Goal: Information Seeking & Learning: Learn about a topic

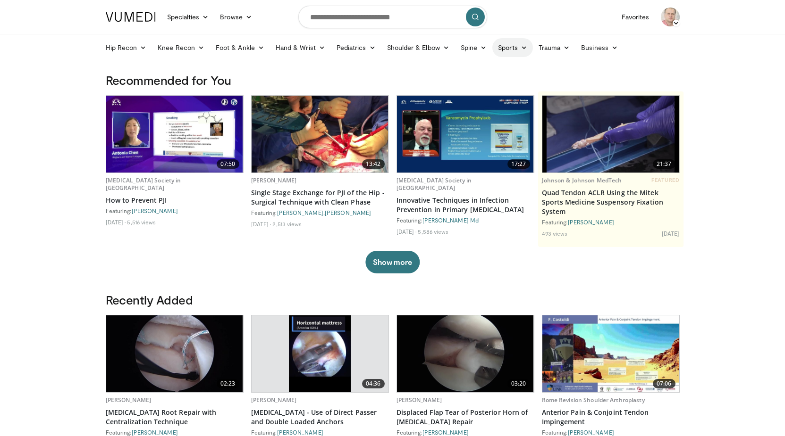
click at [521, 50] on icon at bounding box center [523, 47] width 7 height 7
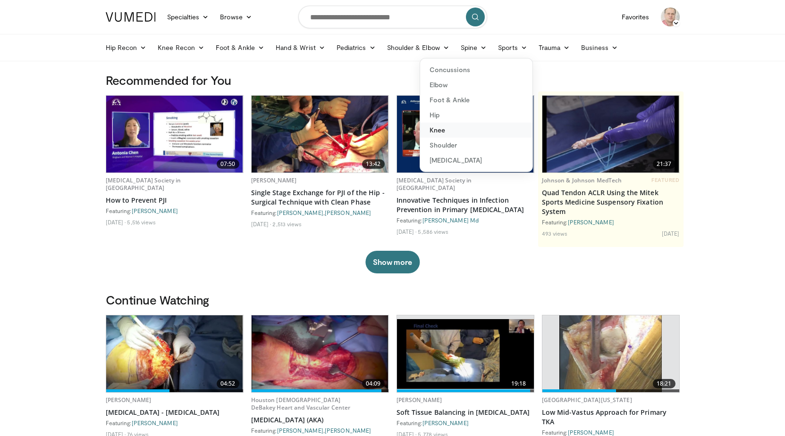
click at [444, 129] on link "Knee" at bounding box center [476, 130] width 112 height 15
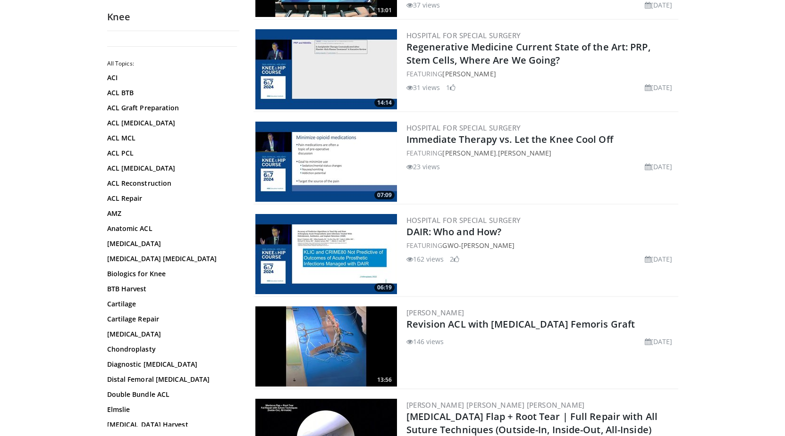
scroll to position [2122, 0]
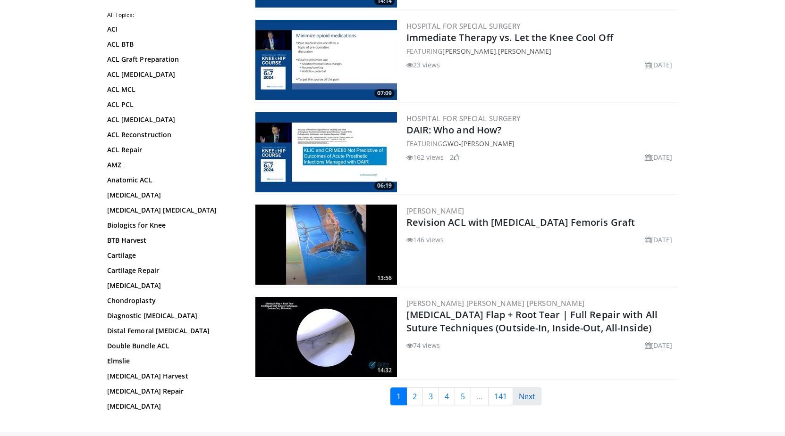
click at [529, 396] on link "Next" at bounding box center [526, 397] width 29 height 18
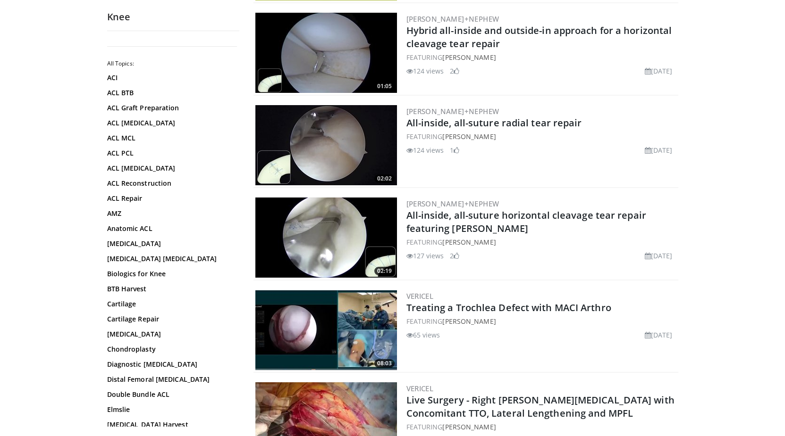
scroll to position [2140, 0]
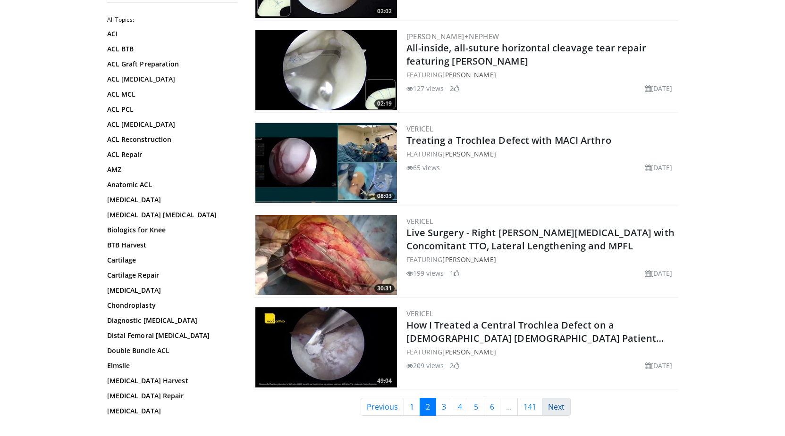
click at [562, 398] on link "Next" at bounding box center [556, 407] width 29 height 18
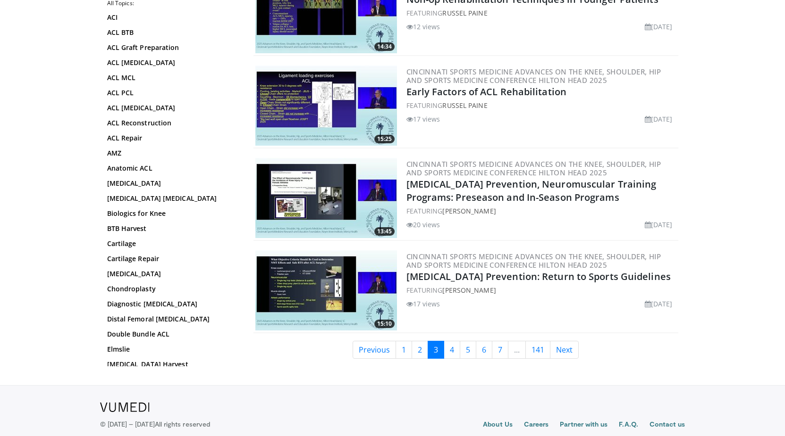
scroll to position [2192, 0]
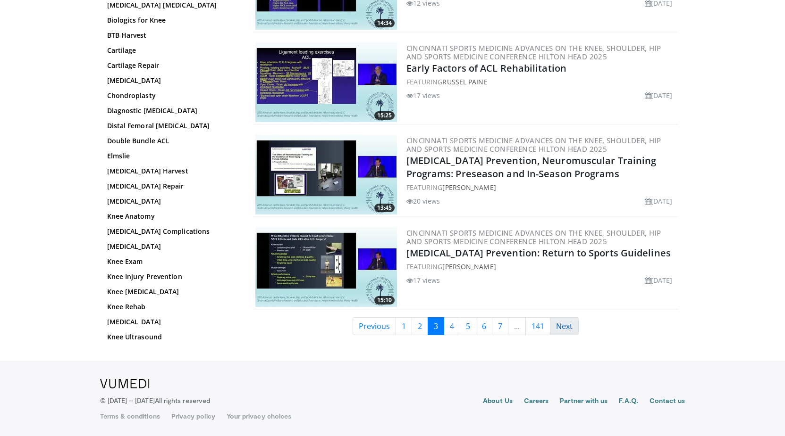
click at [567, 330] on link "Next" at bounding box center [564, 327] width 29 height 18
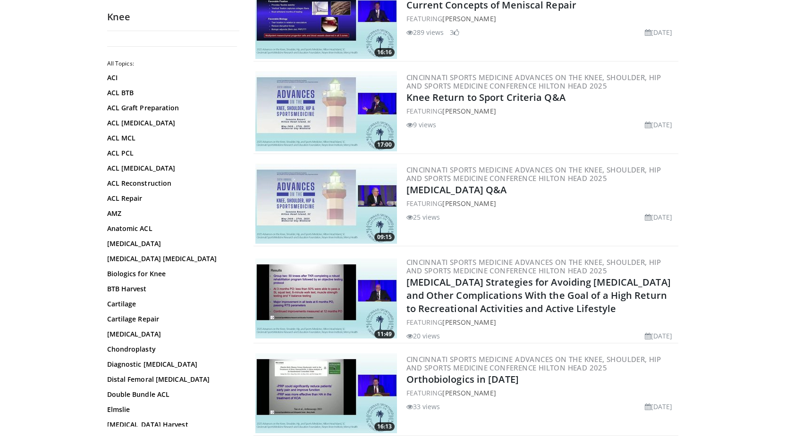
scroll to position [501, 0]
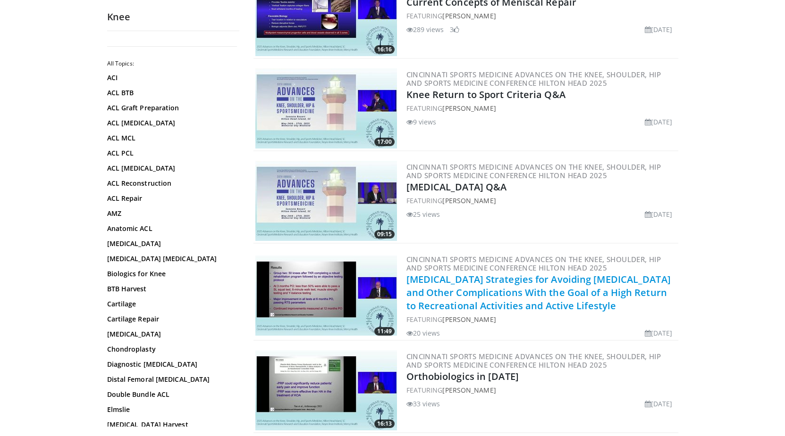
click at [470, 298] on link "Total Knee Replacement Strategies for Avoiding Arthrofibrosis and Other Complic…" at bounding box center [538, 292] width 264 height 39
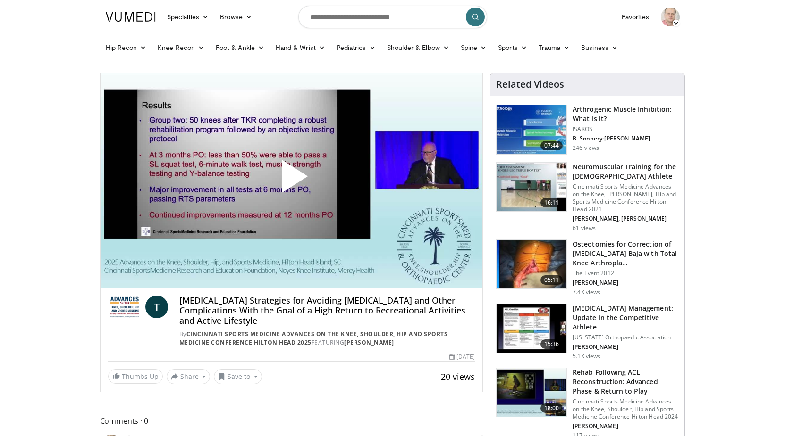
click at [291, 180] on span "Video Player" at bounding box center [291, 180] width 0 height 0
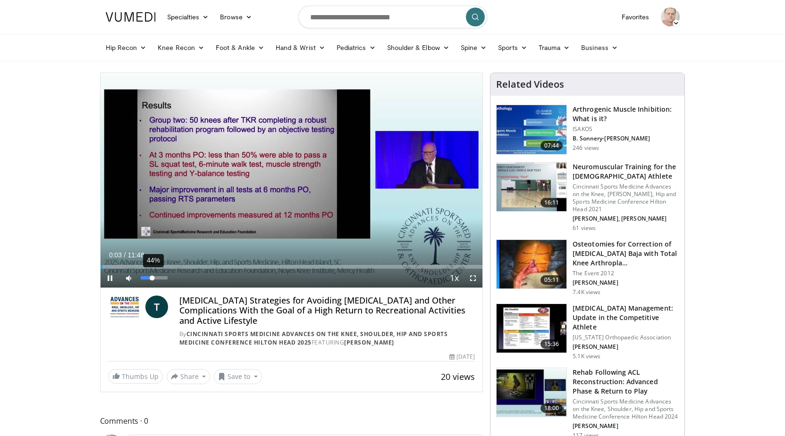
drag, startPoint x: 164, startPoint y: 278, endPoint x: 152, endPoint y: 281, distance: 11.7
click at [152, 280] on div "Volume Level" at bounding box center [147, 278] width 12 height 3
click at [469, 278] on span "Video Player" at bounding box center [472, 278] width 19 height 19
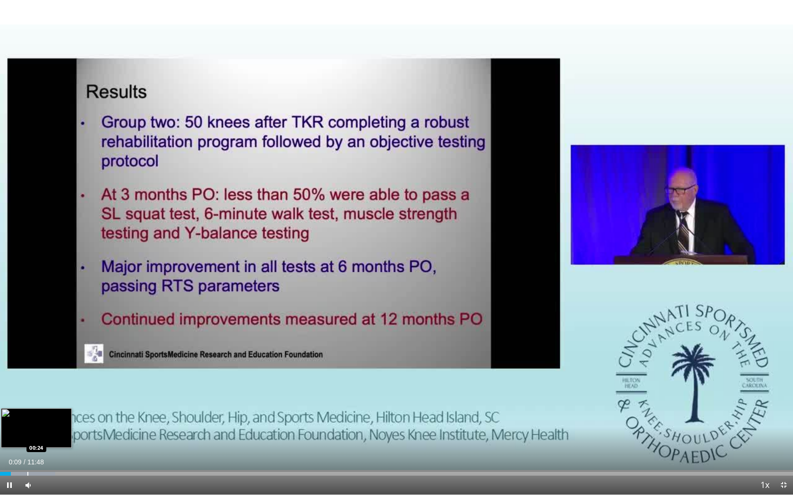
click at [27, 436] on div "Progress Bar" at bounding box center [27, 474] width 1 height 4
click at [50, 436] on div "Loaded : 13.99% 00:31 00:45" at bounding box center [396, 471] width 793 height 9
click at [72, 436] on div "Loaded : 16.79% 00:53 01:03" at bounding box center [396, 474] width 793 height 4
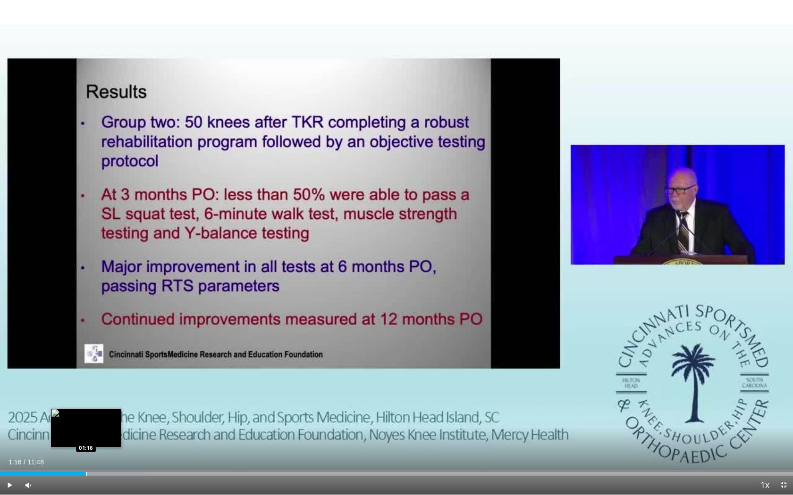
click at [86, 436] on div "Progress Bar" at bounding box center [86, 474] width 1 height 4
click at [96, 436] on div "Progress Bar" at bounding box center [96, 474] width 1 height 4
click at [123, 436] on div "Loaded : 21.17% 01:49 01:49" at bounding box center [396, 471] width 793 height 9
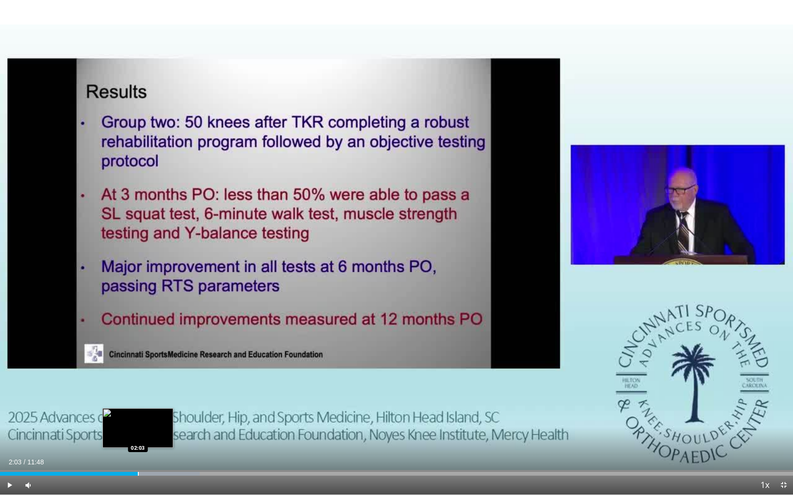
click at [138, 436] on div "Progress Bar" at bounding box center [138, 474] width 1 height 4
click at [153, 436] on div "Progress Bar" at bounding box center [153, 474] width 1 height 4
click at [168, 436] on video-js "**********" at bounding box center [396, 247] width 793 height 495
click at [176, 436] on div "Loaded : 28.22% 02:19 02:38" at bounding box center [396, 471] width 793 height 9
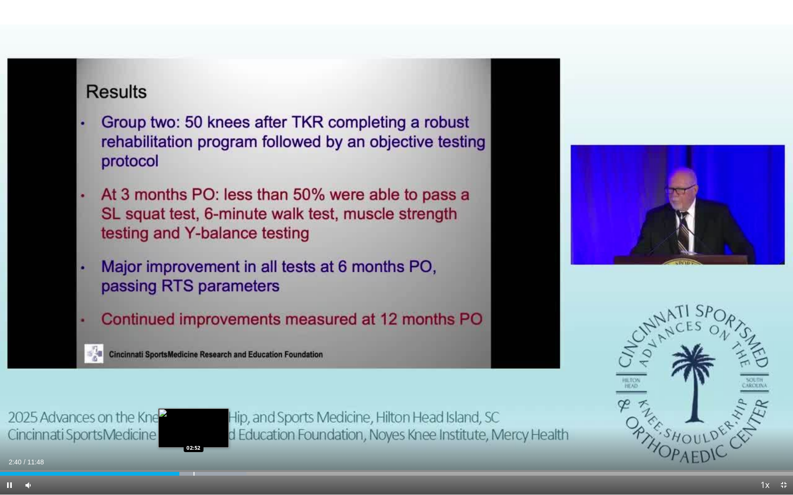
click at [194, 436] on div "Progress Bar" at bounding box center [193, 474] width 1 height 4
click at [212, 436] on div "Loaded : 33.59% 02:56 03:09" at bounding box center [396, 471] width 793 height 9
click at [230, 436] on div "Progress Bar" at bounding box center [230, 474] width 1 height 4
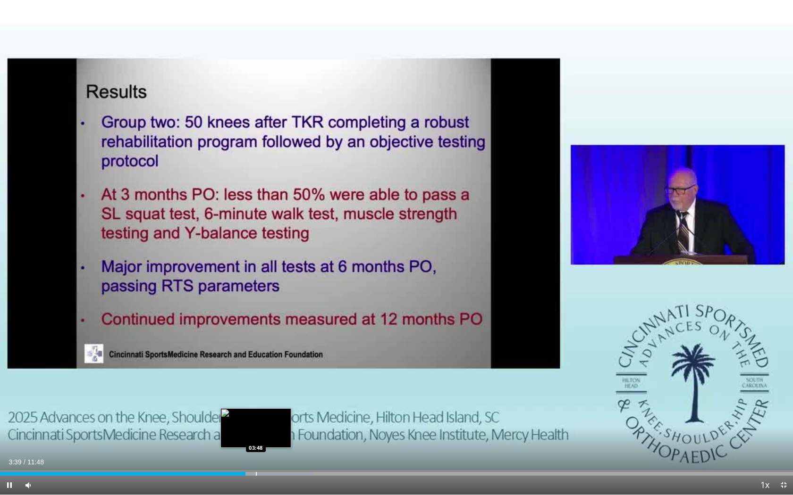
click at [256, 436] on div "Progress Bar" at bounding box center [256, 474] width 1 height 4
click at [268, 436] on div "Progress Bar" at bounding box center [274, 474] width 101 height 4
click at [281, 436] on div "Progress Bar" at bounding box center [281, 474] width 1 height 4
click at [296, 436] on div "Progress Bar" at bounding box center [301, 474] width 107 height 4
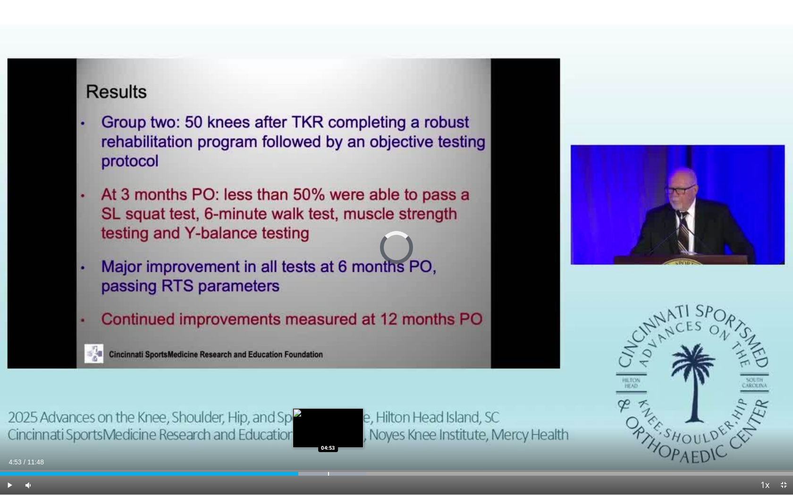
click at [328, 436] on div "Loaded : 46.19% 04:26 04:53" at bounding box center [396, 471] width 793 height 9
click at [343, 436] on div "Loaded : 49.39% 05:06 05:06" at bounding box center [396, 471] width 793 height 9
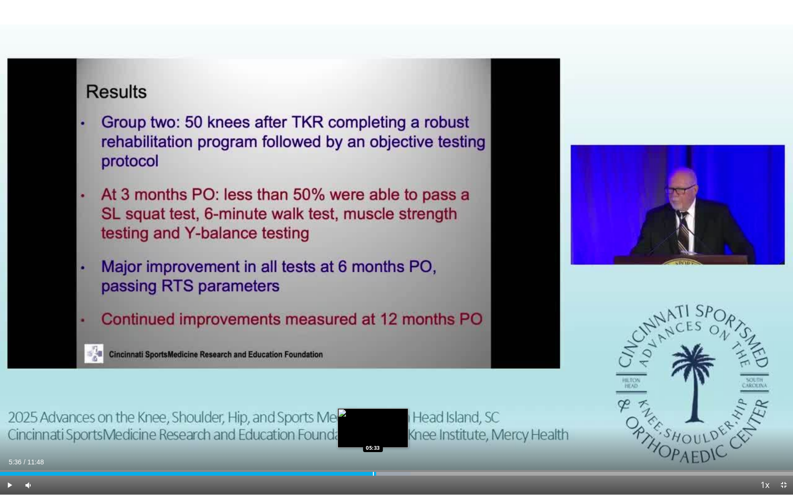
click at [376, 436] on div "Loaded : 51.79% 05:07 05:33" at bounding box center [396, 471] width 793 height 9
click at [394, 436] on div "Loaded : 55.99% 05:37 05:51" at bounding box center [396, 471] width 793 height 9
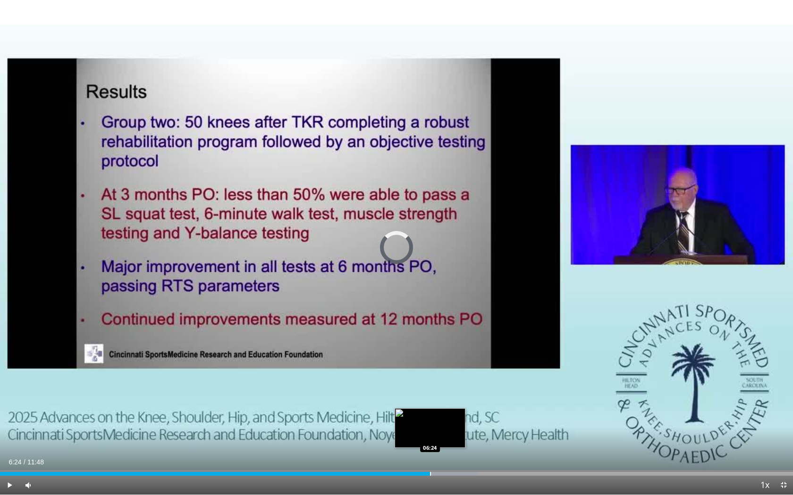
click at [430, 436] on div "Loaded : 60.19% 06:05 06:24" at bounding box center [396, 471] width 793 height 9
click at [449, 436] on div "Loaded : 62.99% 06:25 06:39" at bounding box center [396, 474] width 793 height 4
click at [465, 436] on div "Loaded : 64.38% 06:42 06:55" at bounding box center [396, 471] width 793 height 9
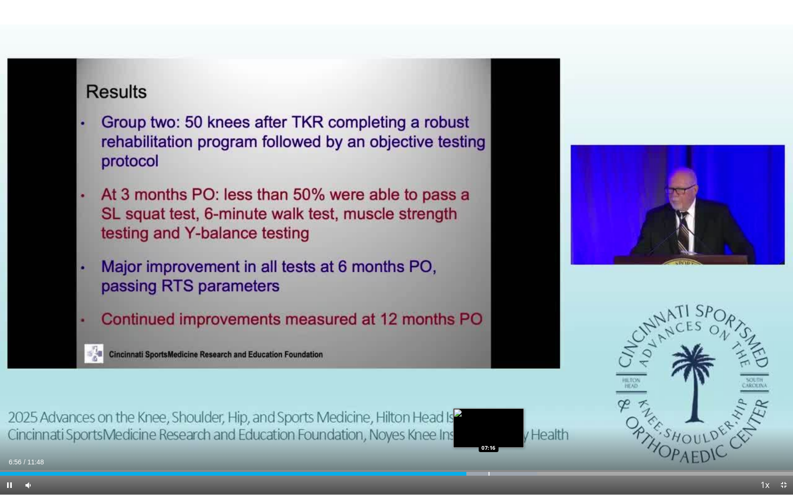
click at [489, 436] on div "Loaded : 67.74% 06:56 07:16" at bounding box center [396, 471] width 793 height 9
click at [505, 436] on div "Loaded : 70.56% 07:17 07:30" at bounding box center [396, 471] width 793 height 9
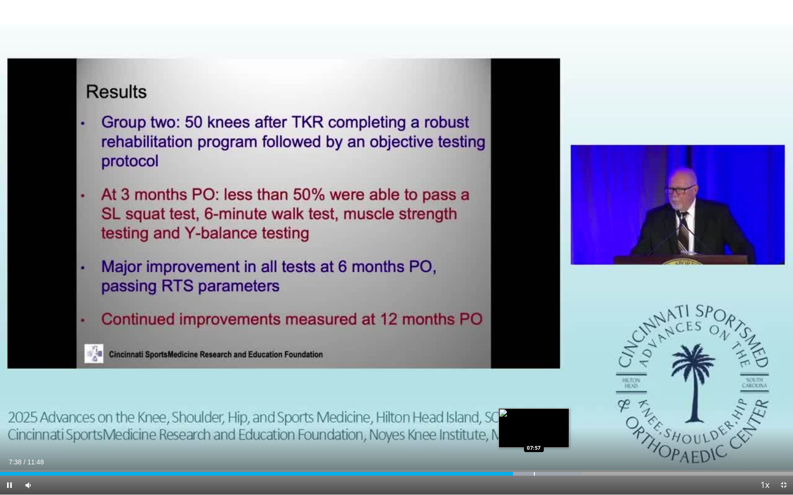
click at [534, 436] on div "Progress Bar" at bounding box center [534, 474] width 1 height 4
click at [550, 436] on div "Progress Bar" at bounding box center [550, 474] width 1 height 4
click at [574, 436] on div "Progress Bar" at bounding box center [574, 474] width 1 height 4
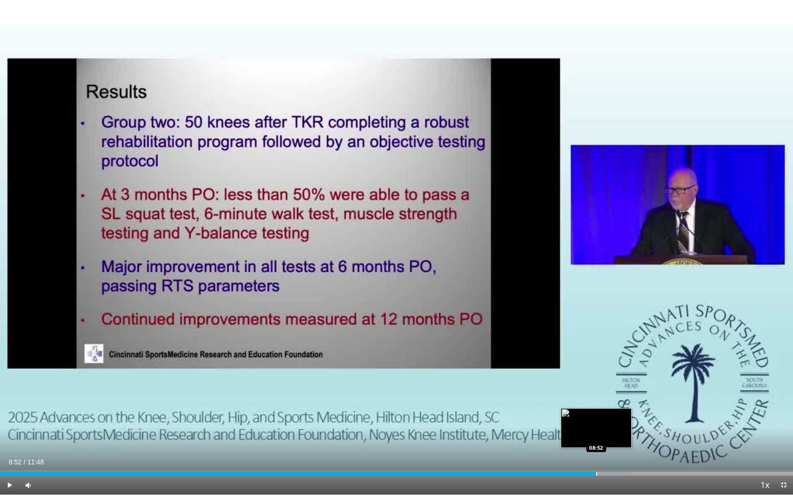
click at [596, 436] on div "Loaded : 79.78% 08:52 08:52" at bounding box center [396, 471] width 793 height 9
click at [615, 436] on div "Loaded : 83.98% 08:53 09:10" at bounding box center [396, 471] width 793 height 9
click at [639, 436] on div "Progress Bar" at bounding box center [639, 474] width 1 height 4
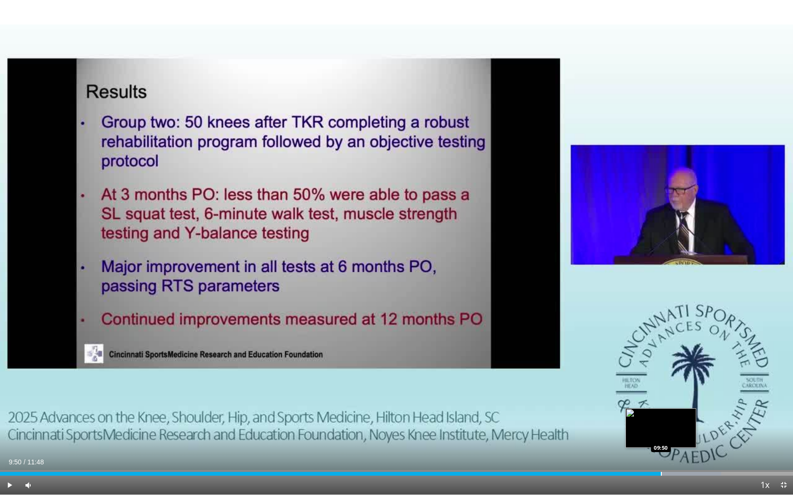
click at [661, 436] on div "Progress Bar" at bounding box center [661, 474] width 1 height 4
click at [672, 436] on div "Progress Bar" at bounding box center [672, 474] width 1 height 4
click at [697, 436] on div "Loaded : 93.78% 10:01 10:22" at bounding box center [396, 471] width 793 height 9
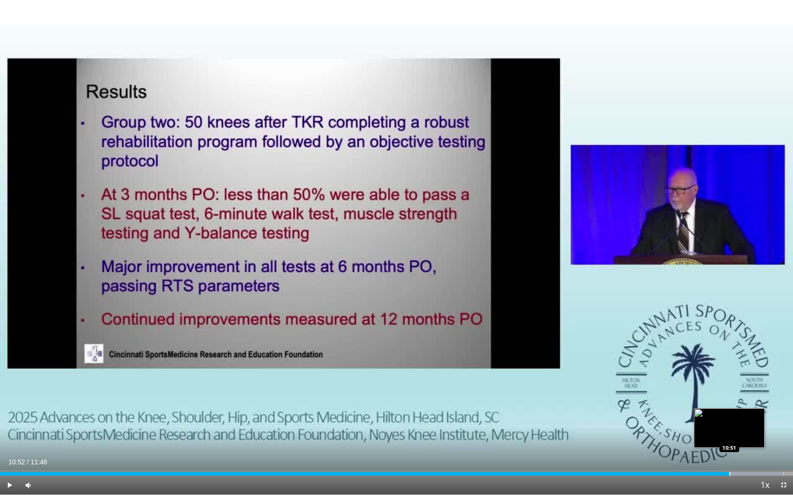
click at [730, 436] on div "Progress Bar" at bounding box center [729, 474] width 1 height 4
click at [9, 436] on span "Video Player" at bounding box center [9, 485] width 19 height 19
click at [720, 436] on div "Loaded : 100.00% 10:55 10:41" at bounding box center [396, 474] width 793 height 4
click at [9, 436] on span "Video Player" at bounding box center [9, 485] width 19 height 19
click at [739, 436] on div "Progress Bar" at bounding box center [739, 474] width 1 height 4
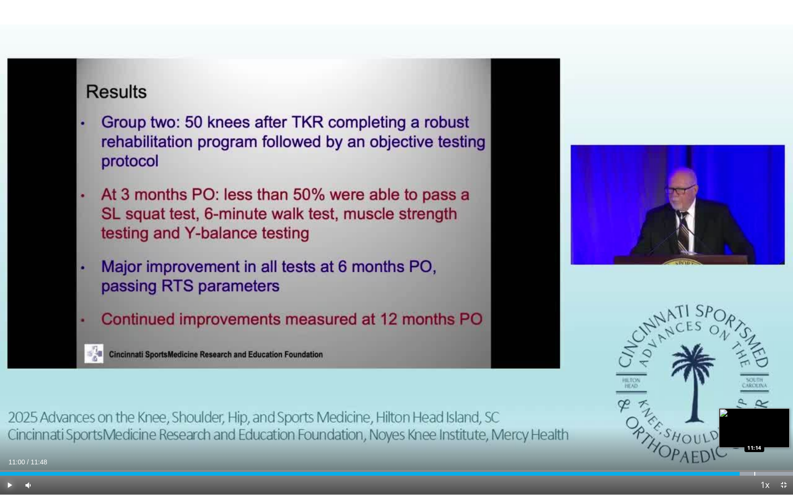
click at [754, 436] on div "Progress Bar" at bounding box center [754, 474] width 1 height 4
click at [5, 436] on span "Video Player" at bounding box center [9, 485] width 19 height 19
click at [781, 436] on span "Video Player" at bounding box center [783, 485] width 19 height 19
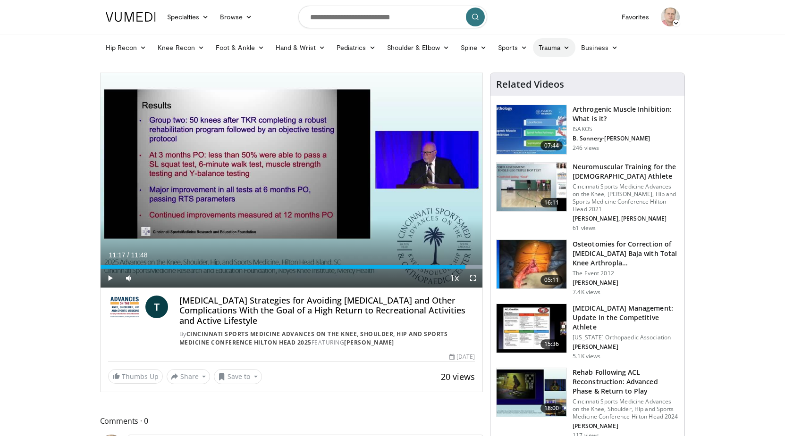
click at [549, 51] on link "Trauma" at bounding box center [554, 47] width 43 height 19
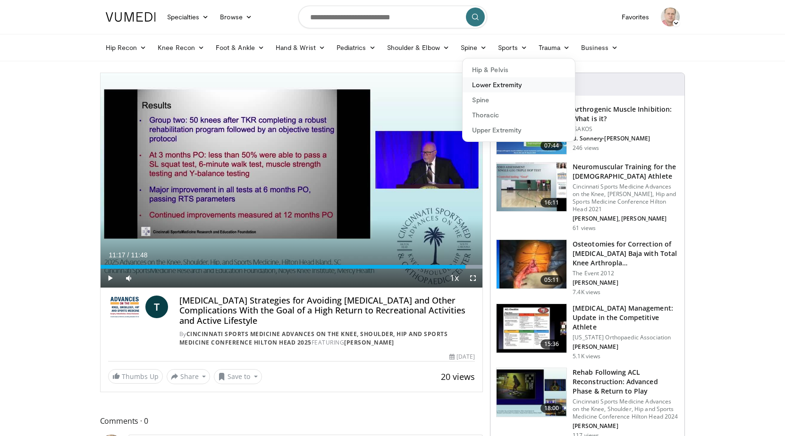
click at [501, 86] on link "Lower Extremity" at bounding box center [518, 84] width 112 height 15
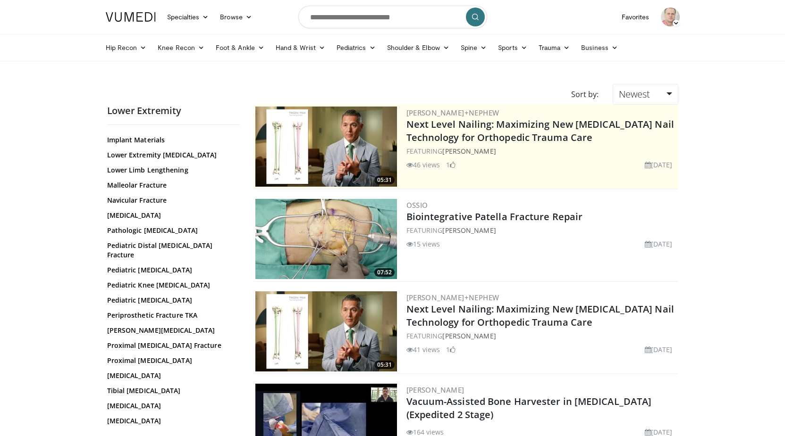
scroll to position [237, 0]
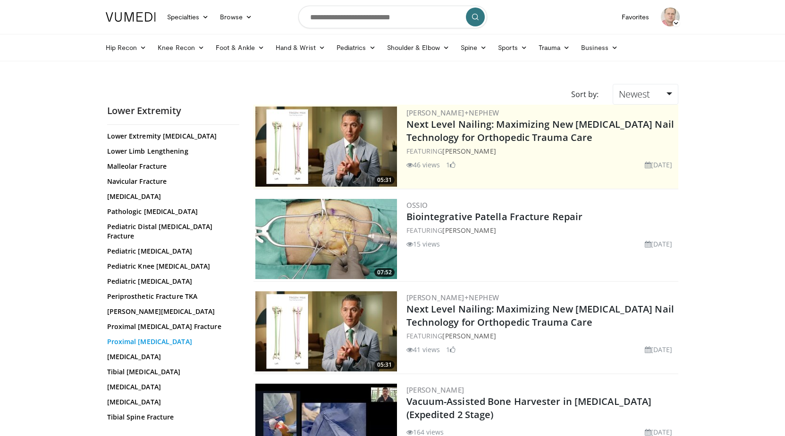
click at [137, 342] on link "Proximal [MEDICAL_DATA]" at bounding box center [170, 341] width 127 height 9
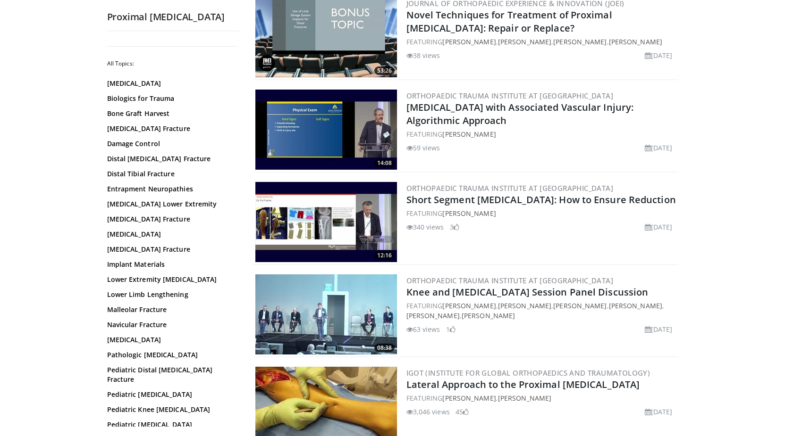
scroll to position [682, 0]
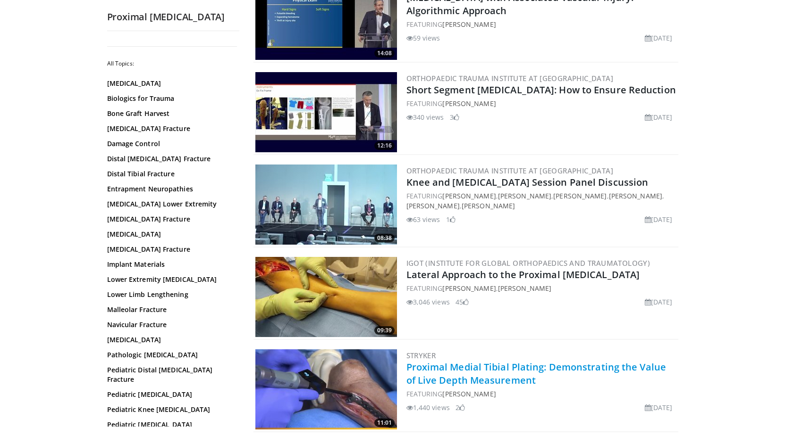
click at [465, 377] on link "Proximal Medial Tibial Plating: Demonstrating the Value of Live Depth Measureme…" at bounding box center [536, 374] width 260 height 26
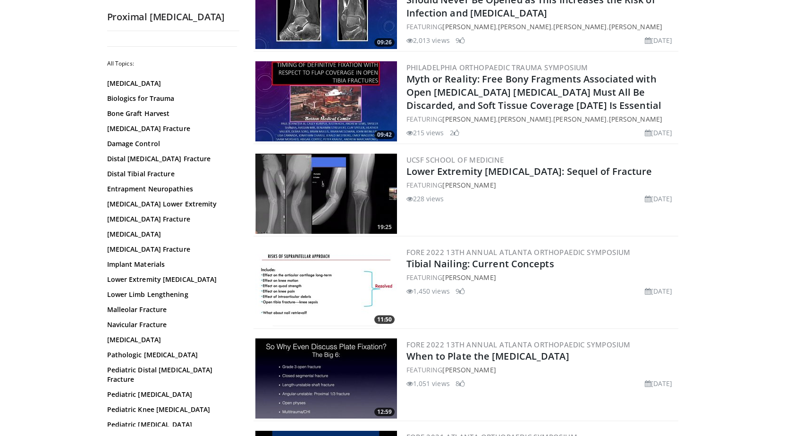
scroll to position [1826, 0]
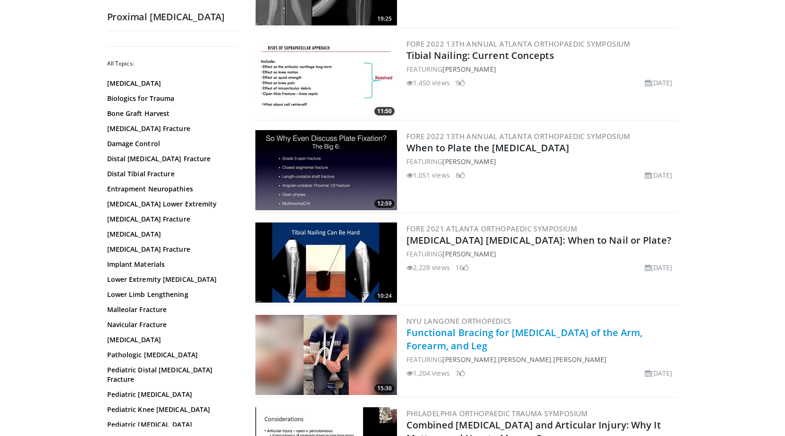
click at [504, 330] on link "Functional Bracing for [MEDICAL_DATA] of the Arm, Forearm, and Leg" at bounding box center [524, 340] width 236 height 26
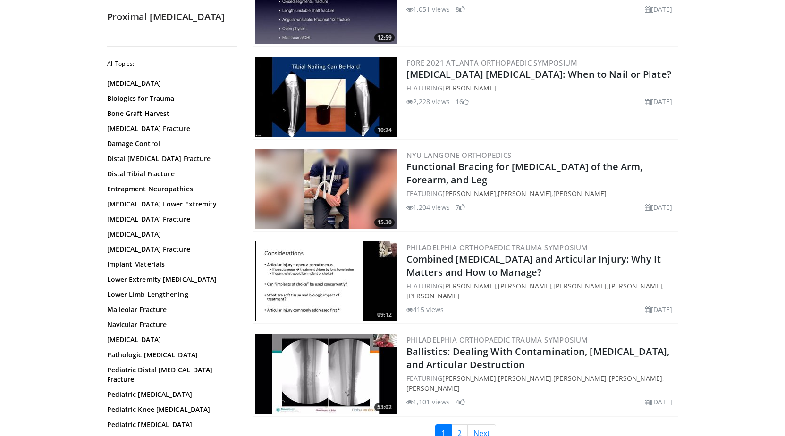
scroll to position [2099, 0]
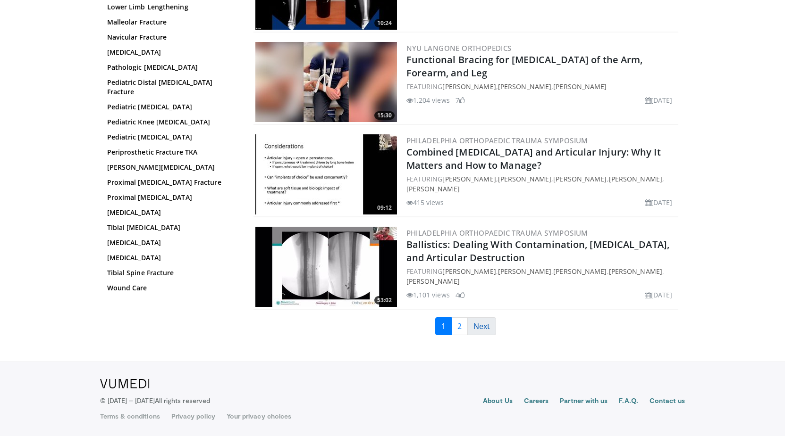
click at [478, 325] on link "Next" at bounding box center [481, 327] width 29 height 18
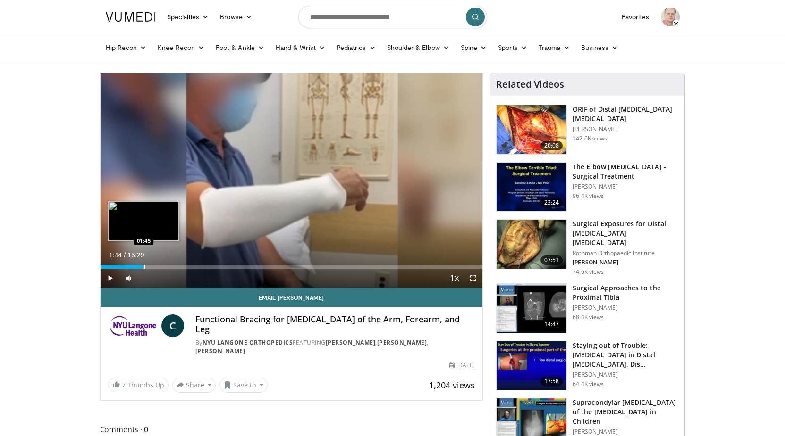
click at [143, 267] on div "Loaded : 4.26% 00:01 01:45" at bounding box center [292, 267] width 382 height 4
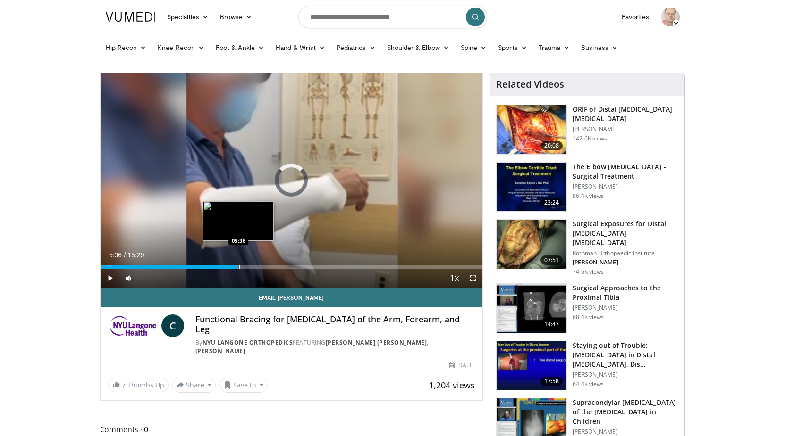
click at [238, 267] on div "Loaded : 18.14% 05:36 05:36" at bounding box center [292, 267] width 382 height 4
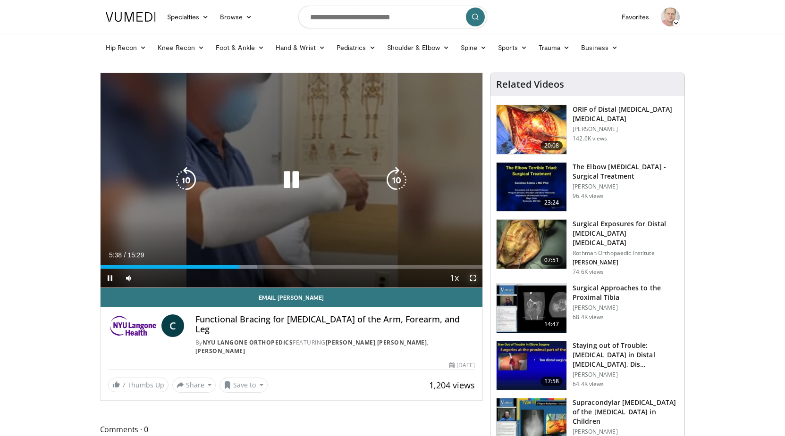
click at [475, 278] on span "Video Player" at bounding box center [472, 278] width 19 height 19
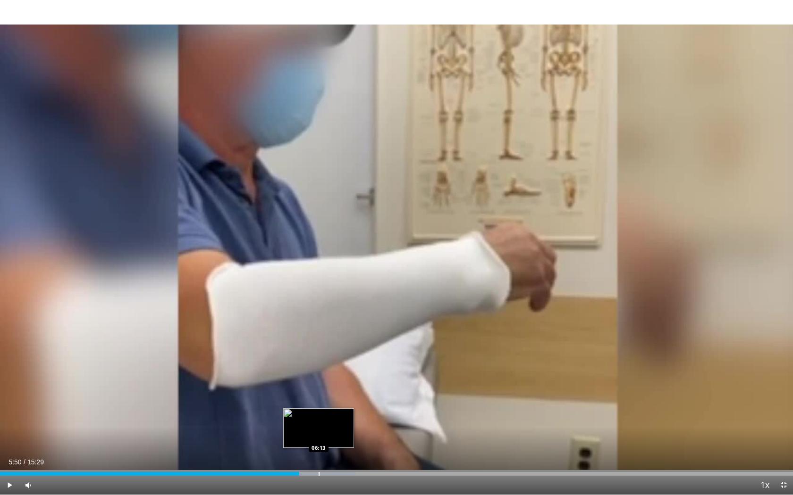
click at [319, 436] on div "Loaded : 44.82% 05:50 06:13" at bounding box center [396, 471] width 793 height 9
click at [363, 436] on div "Loaded : 47.39% 06:19 07:05" at bounding box center [396, 471] width 793 height 9
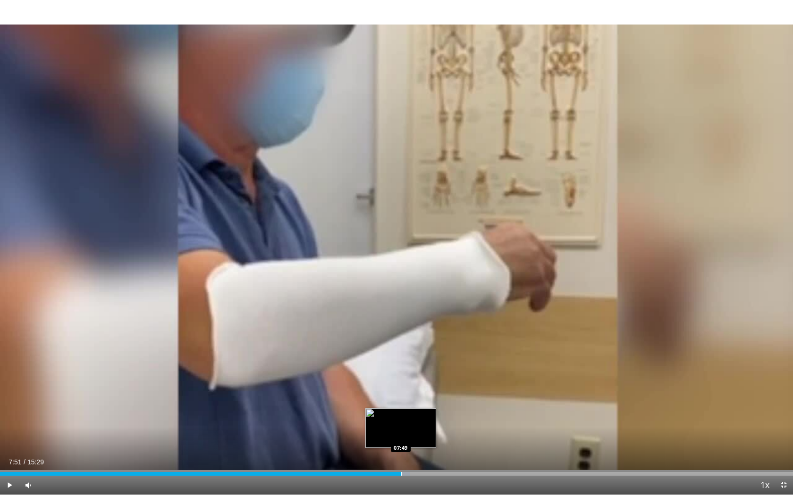
click at [402, 436] on div "Progress Bar" at bounding box center [394, 474] width 34 height 4
click at [437, 436] on div "Current Time 7:52 / Duration 15:29 Pause Skip Backward Skip Forward Mute Loaded…" at bounding box center [396, 485] width 793 height 19
click at [436, 436] on div "Loaded : 57.08% 07:55 08:31" at bounding box center [396, 471] width 793 height 9
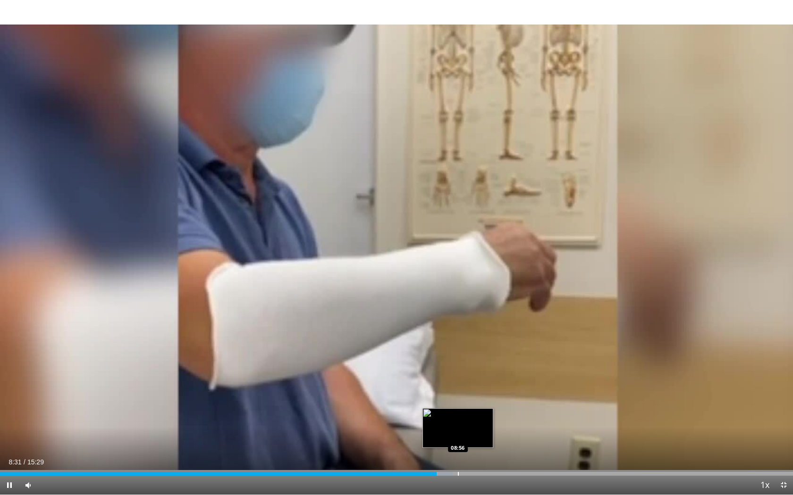
click at [458, 436] on div "Loaded : 57.08% 08:31 08:56" at bounding box center [396, 471] width 793 height 9
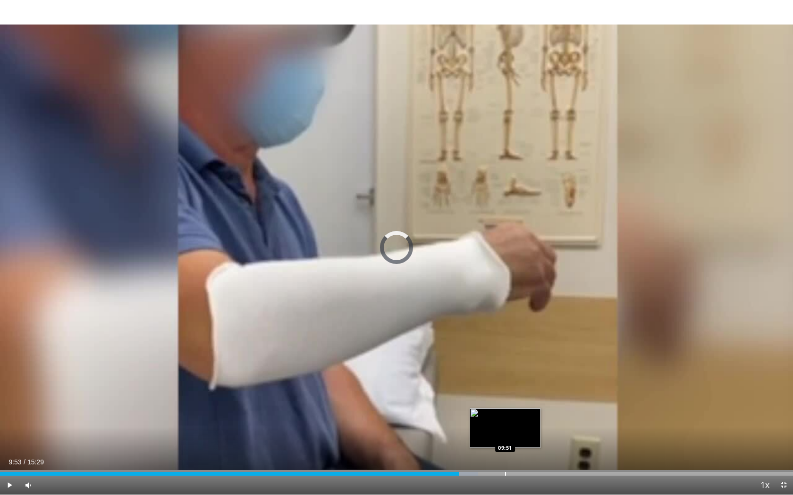
click at [506, 436] on div "Loaded : 60.31% 09:53 09:51" at bounding box center [396, 474] width 793 height 4
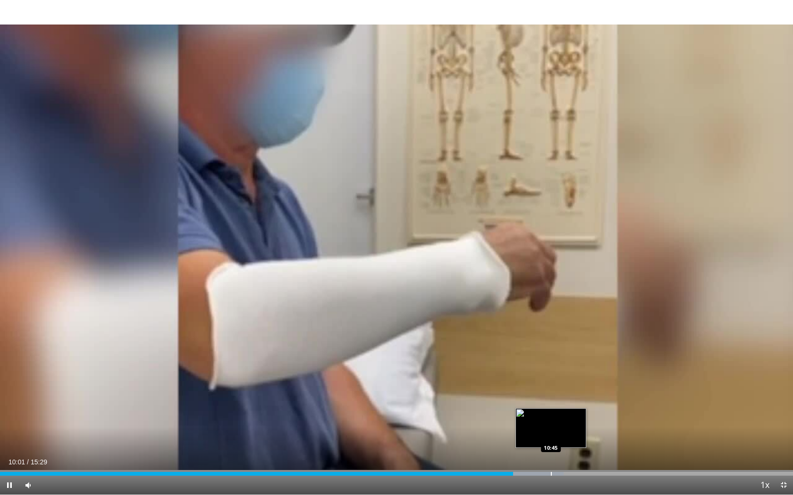
click at [551, 436] on div "Loaded : 71.08% 10:01 10:45" at bounding box center [396, 471] width 793 height 9
click at [581, 436] on div "Loaded : 77.55% 10:55 11:21" at bounding box center [396, 474] width 793 height 4
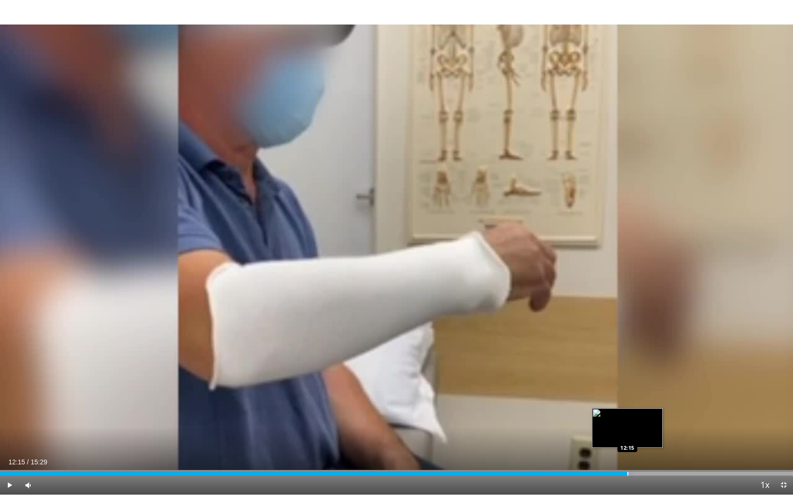
click at [627, 436] on div "Progress Bar" at bounding box center [627, 474] width 1 height 4
click at [654, 436] on div "Loaded : 82.93% 12:46 12:46" at bounding box center [396, 471] width 793 height 9
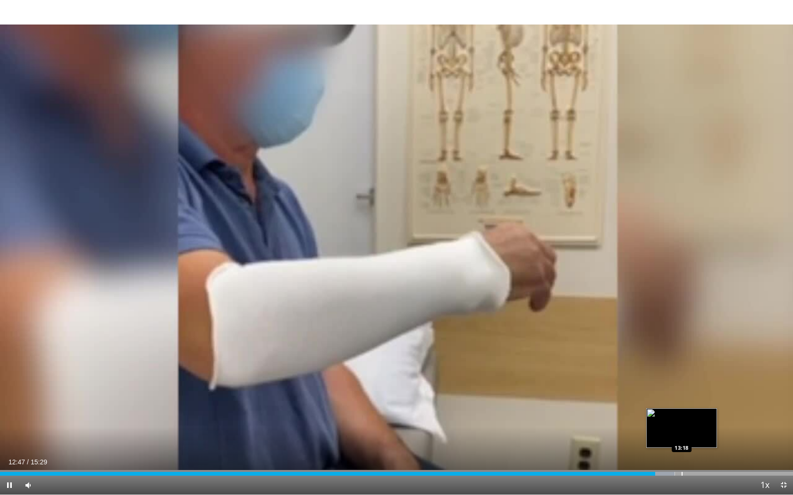
click at [681, 436] on div "Loaded : 85.09% 12:47 13:18" at bounding box center [396, 471] width 793 height 9
click at [713, 436] on div "Progress Bar" at bounding box center [713, 474] width 1 height 4
click at [784, 436] on span "Video Player" at bounding box center [783, 485] width 19 height 19
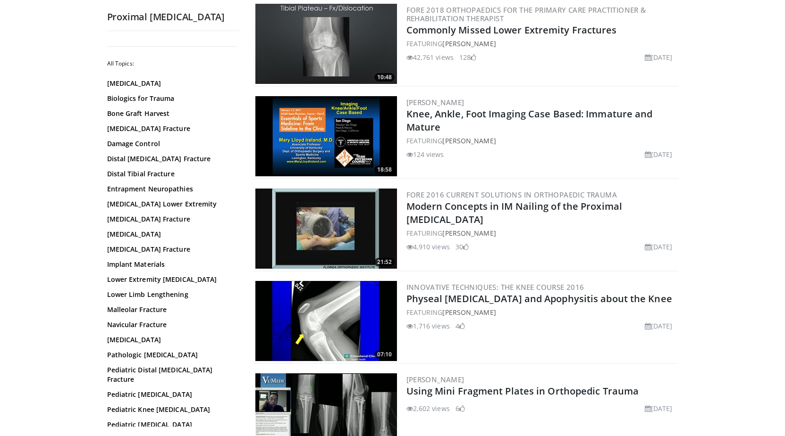
scroll to position [1225, 0]
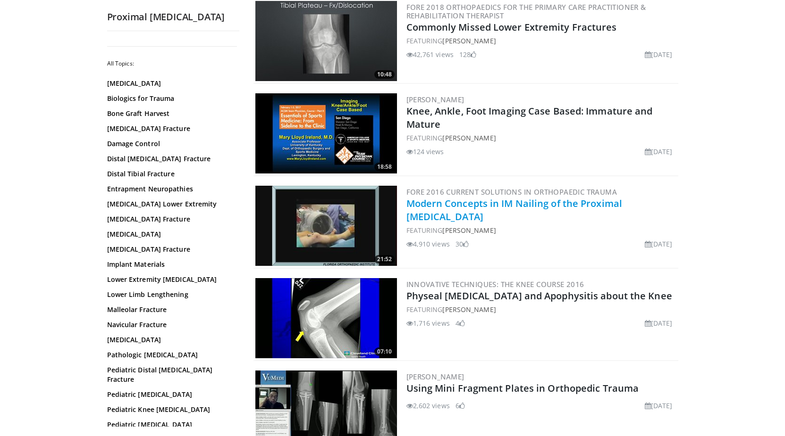
click at [502, 197] on link "Modern Concepts in IM Nailing of the Proximal [MEDICAL_DATA]" at bounding box center [514, 210] width 216 height 26
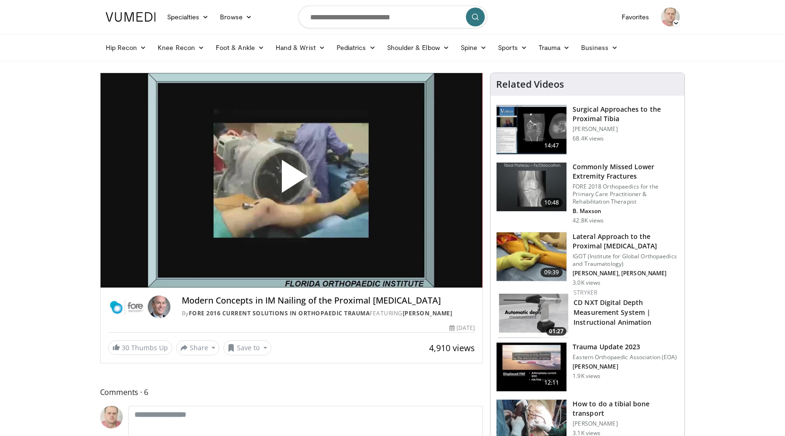
click at [291, 180] on span "Video Player" at bounding box center [291, 180] width 0 height 0
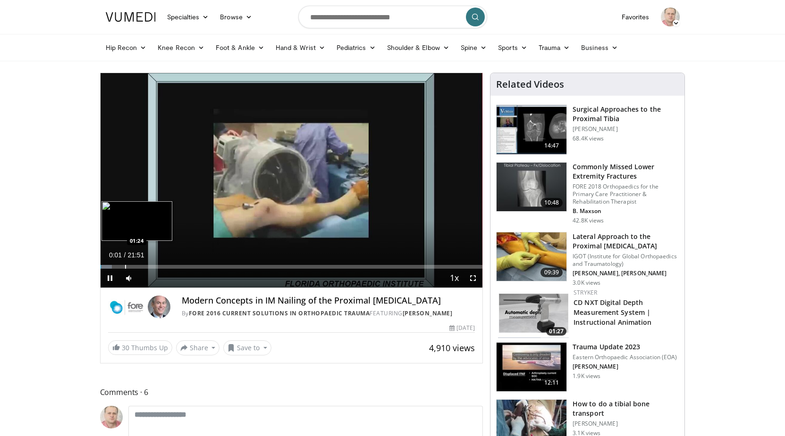
click at [125, 267] on div "Loaded : 3.04% 00:02 01:24" at bounding box center [292, 267] width 382 height 4
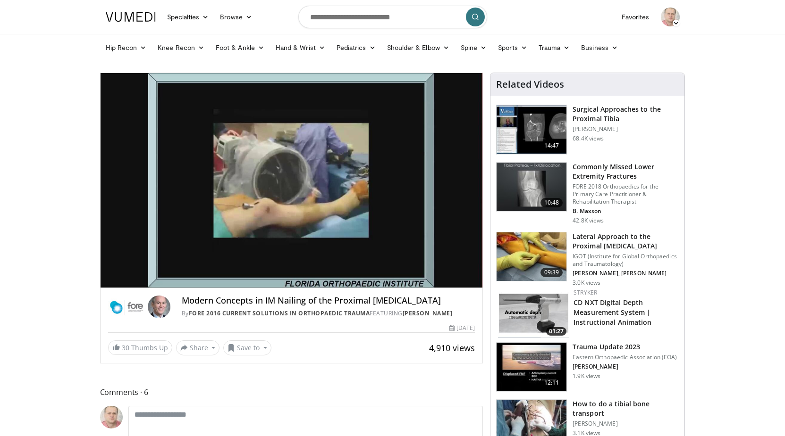
click at [143, 265] on div "10 seconds Tap to unmute" at bounding box center [292, 180] width 382 height 215
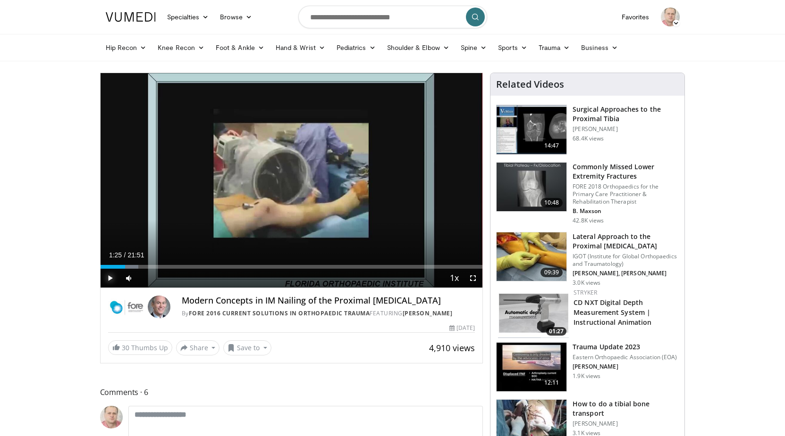
click at [110, 275] on span "Video Player" at bounding box center [110, 278] width 19 height 19
click at [151, 263] on div "Loaded : 11.42% 01:27 02:56" at bounding box center [292, 264] width 382 height 9
click at [472, 283] on span "Video Player" at bounding box center [472, 278] width 19 height 19
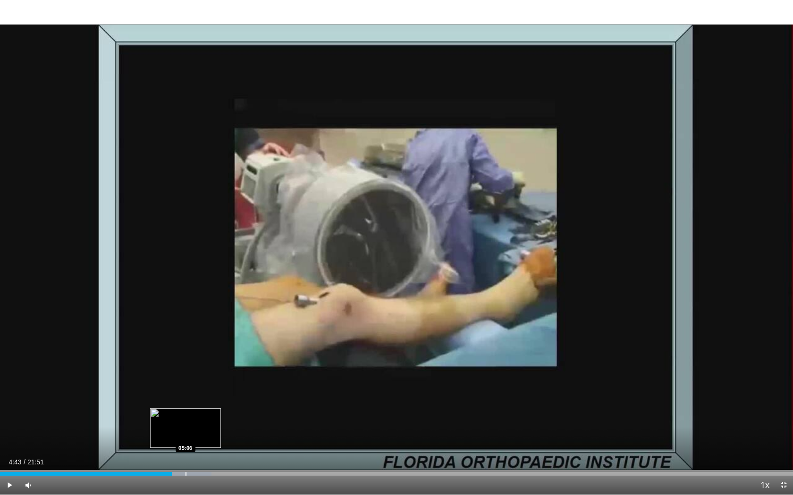
click at [185, 436] on div "Loaded : 26.65% 04:43 05:06" at bounding box center [396, 471] width 793 height 9
click at [198, 436] on div "Progress Bar" at bounding box center [198, 474] width 1 height 4
click at [6, 436] on span "Video Player" at bounding box center [9, 485] width 19 height 19
click at [342, 436] on div "Progress Bar" at bounding box center [342, 474] width 1 height 4
click at [7, 436] on span "Video Player" at bounding box center [9, 485] width 19 height 19
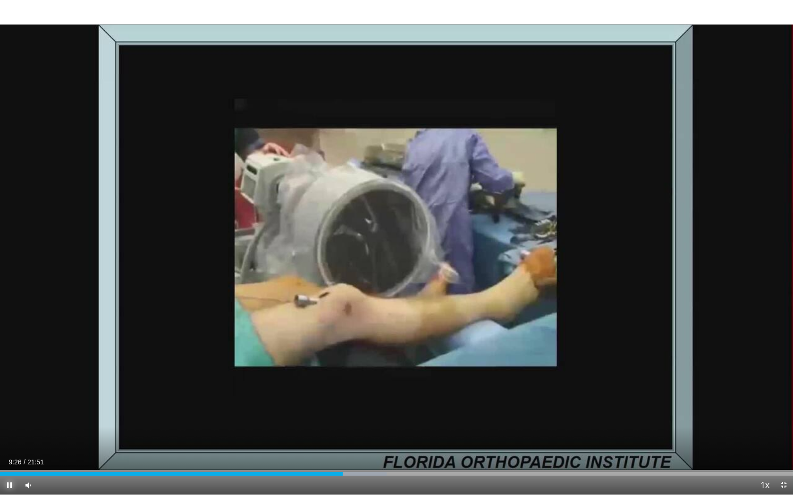
click at [8, 436] on span "Video Player" at bounding box center [9, 485] width 19 height 19
click at [356, 436] on div "Progress Bar" at bounding box center [356, 474] width 1 height 4
click at [368, 436] on div "Progress Bar" at bounding box center [368, 474] width 1 height 4
click at [403, 436] on div "Progress Bar" at bounding box center [403, 474] width 1 height 4
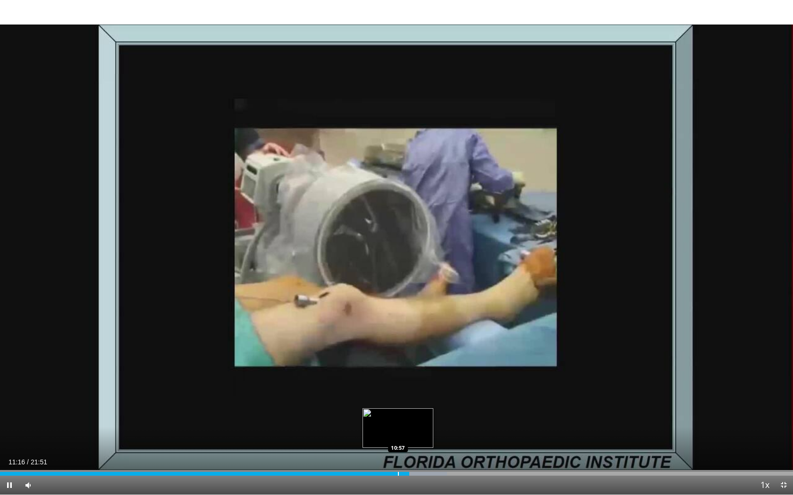
click at [398, 436] on video-js "**********" at bounding box center [396, 247] width 793 height 495
click at [399, 436] on div "Loaded : 56.35% 11:00 11:00" at bounding box center [396, 471] width 793 height 9
click at [396, 436] on div "Progress Bar" at bounding box center [396, 474] width 1 height 4
click at [393, 436] on div "Progress Bar" at bounding box center [393, 474] width 1 height 4
click at [447, 436] on div "Progress Bar" at bounding box center [447, 474] width 1 height 4
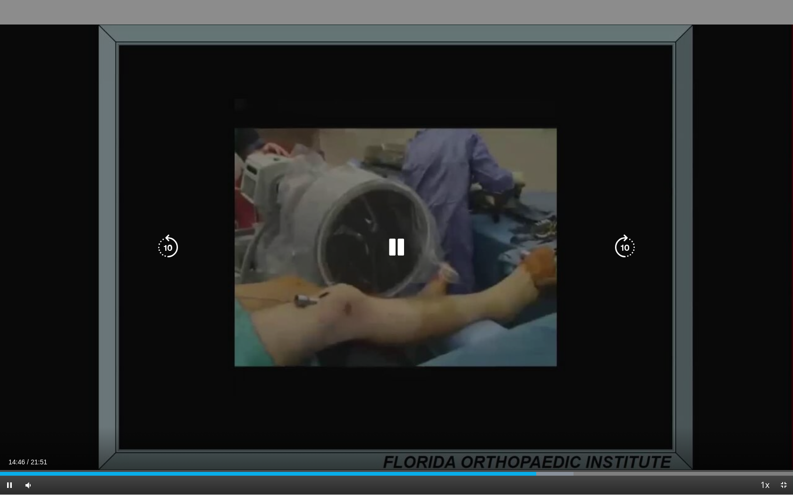
click at [421, 354] on div "10 seconds Tap to unmute" at bounding box center [396, 247] width 793 height 495
click at [393, 251] on icon "Video Player" at bounding box center [396, 248] width 26 height 26
click at [117, 295] on div "10 seconds Tap to unmute" at bounding box center [396, 247] width 793 height 495
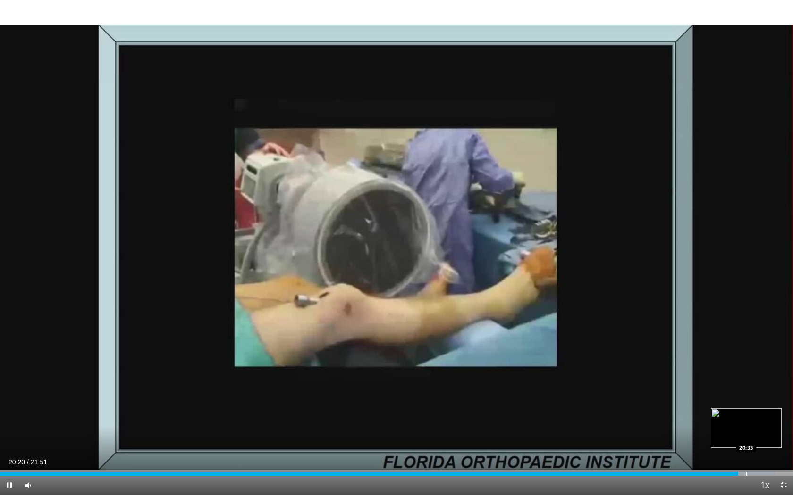
click at [746, 436] on div "Loaded : 97.72% 20:20 20:33" at bounding box center [396, 471] width 793 height 9
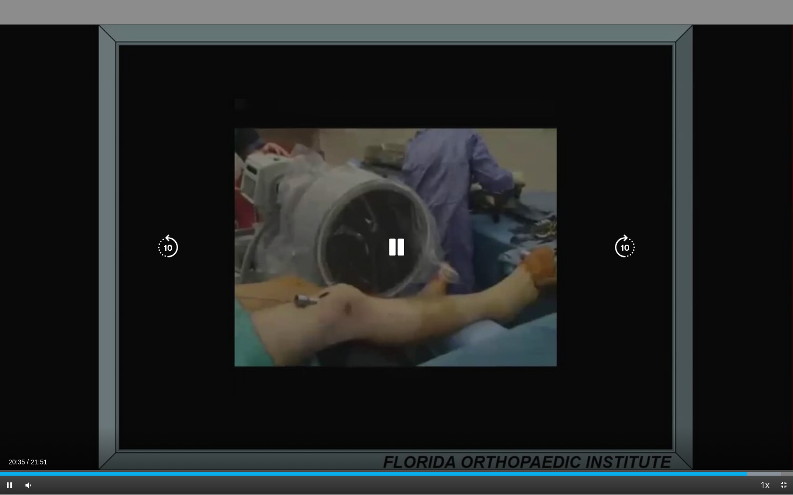
click at [759, 436] on div "Loaded : 98.49% 20:35 20:33" at bounding box center [396, 471] width 793 height 9
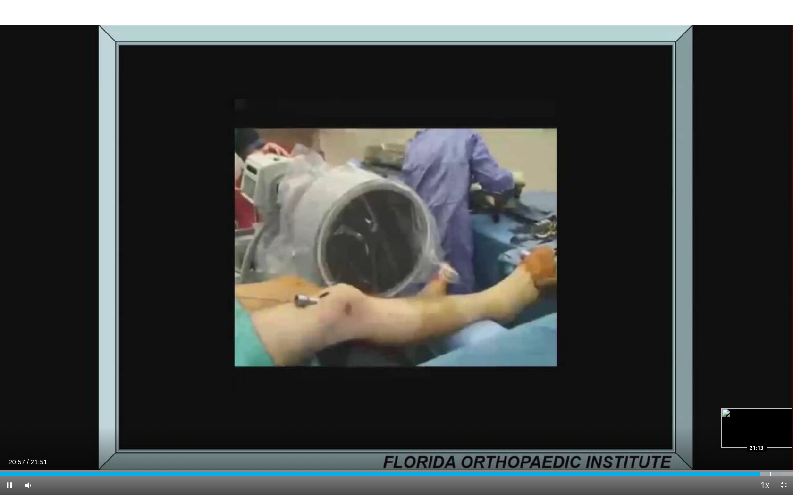
click at [770, 436] on div "Progress Bar" at bounding box center [761, 474] width 40 height 4
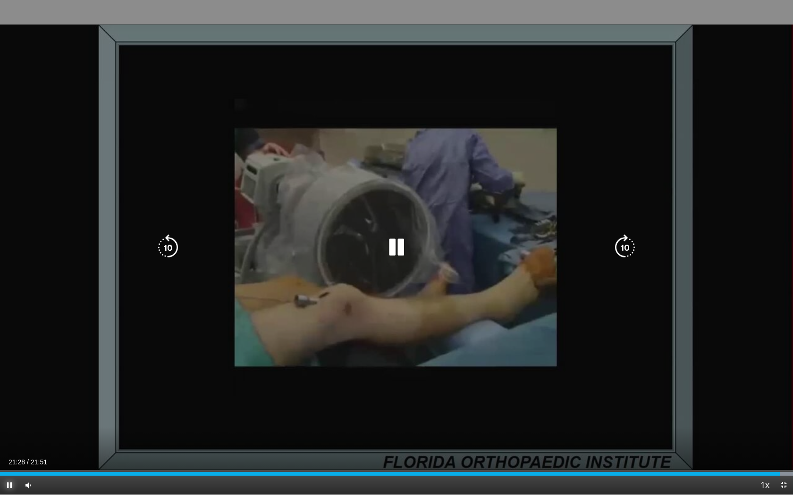
click at [17, 436] on span "Video Player" at bounding box center [9, 485] width 19 height 19
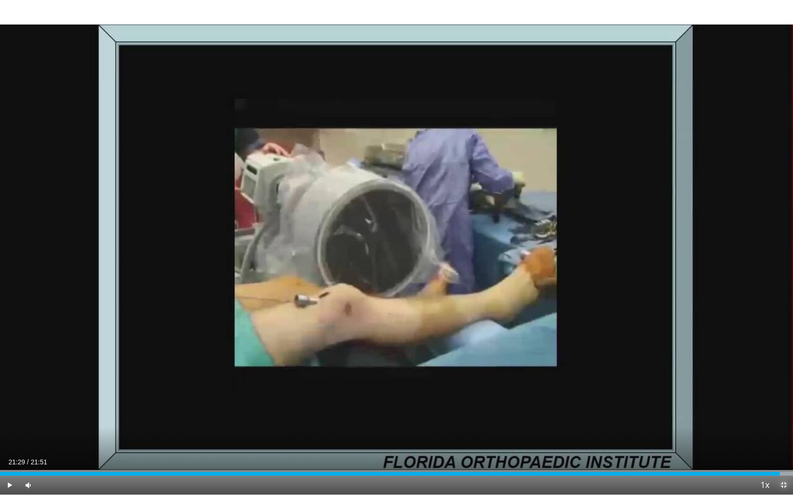
click at [782, 436] on span "Video Player" at bounding box center [783, 485] width 19 height 19
